Goal: Check status: Check status

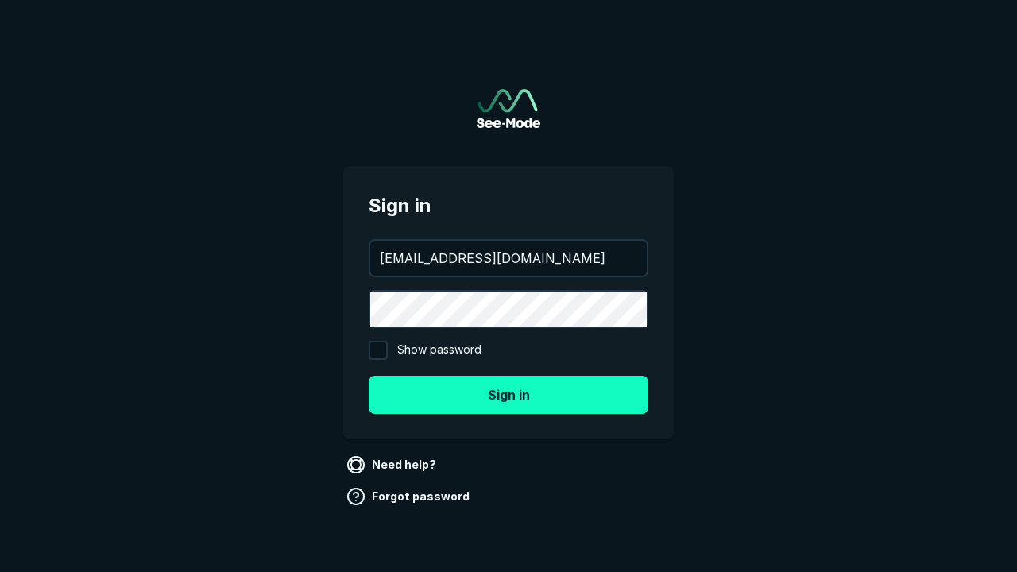
click at [508, 394] on button "Sign in" at bounding box center [509, 395] width 280 height 38
